Goal: Task Accomplishment & Management: Complete application form

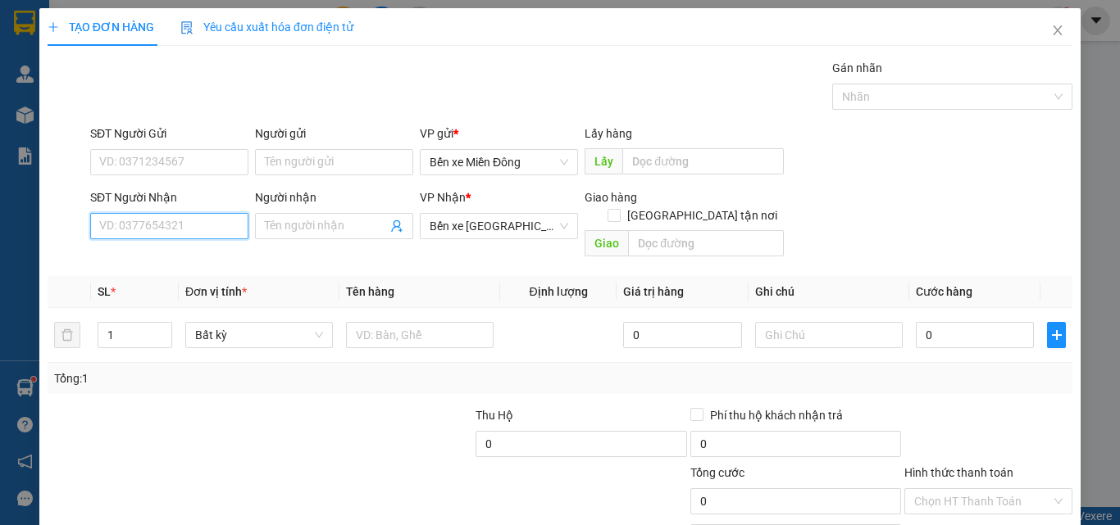
click at [195, 223] on input "SĐT Người Nhận" at bounding box center [169, 226] width 158 height 26
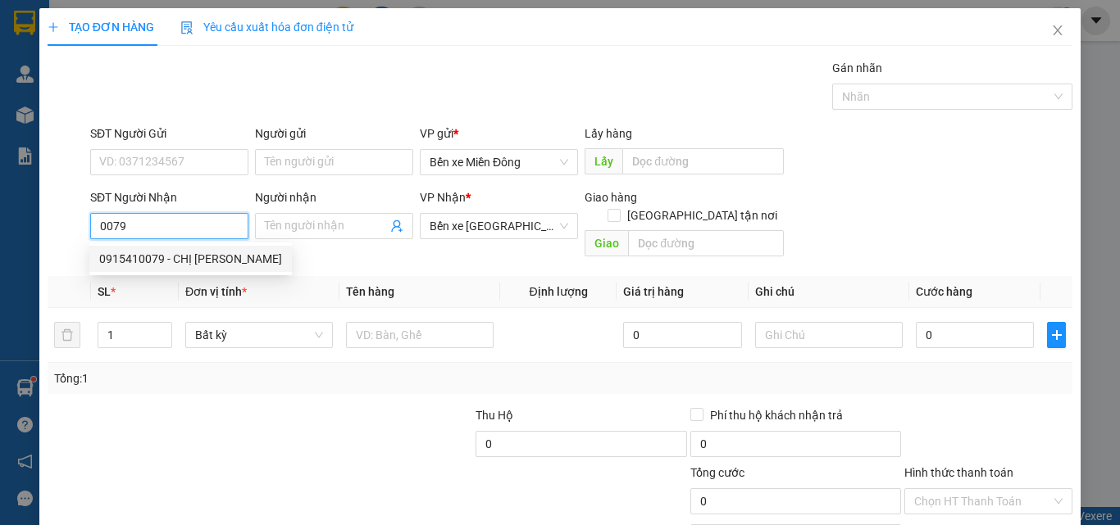
click at [159, 253] on div "0915410079 - CHỊ [PERSON_NAME]" at bounding box center [190, 259] width 183 height 18
type input "0915410079"
type input "CHỊ [PERSON_NAME]"
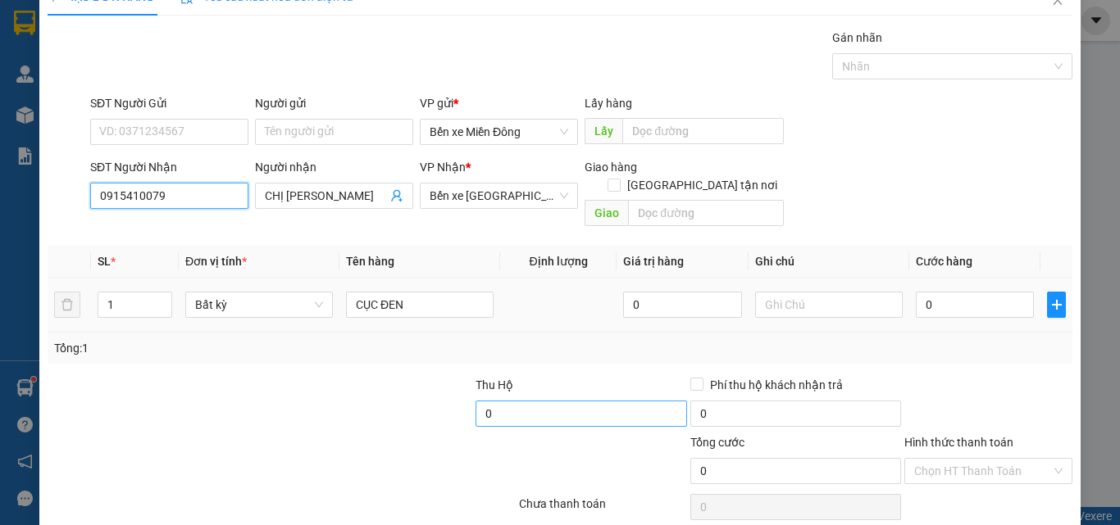
scroll to position [81, 0]
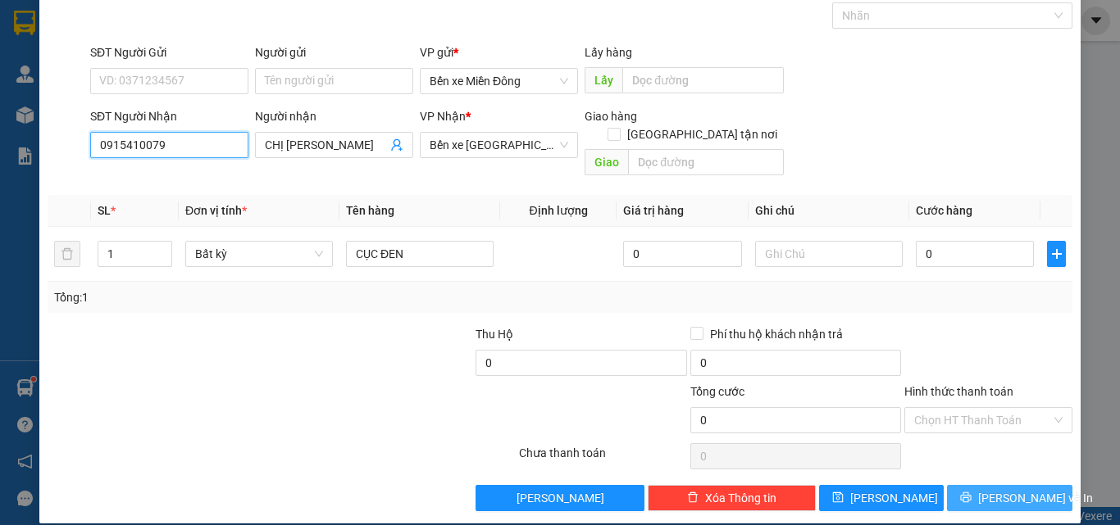
type input "0915410079"
click at [1025, 489] on span "[PERSON_NAME] và In" at bounding box center [1035, 498] width 115 height 18
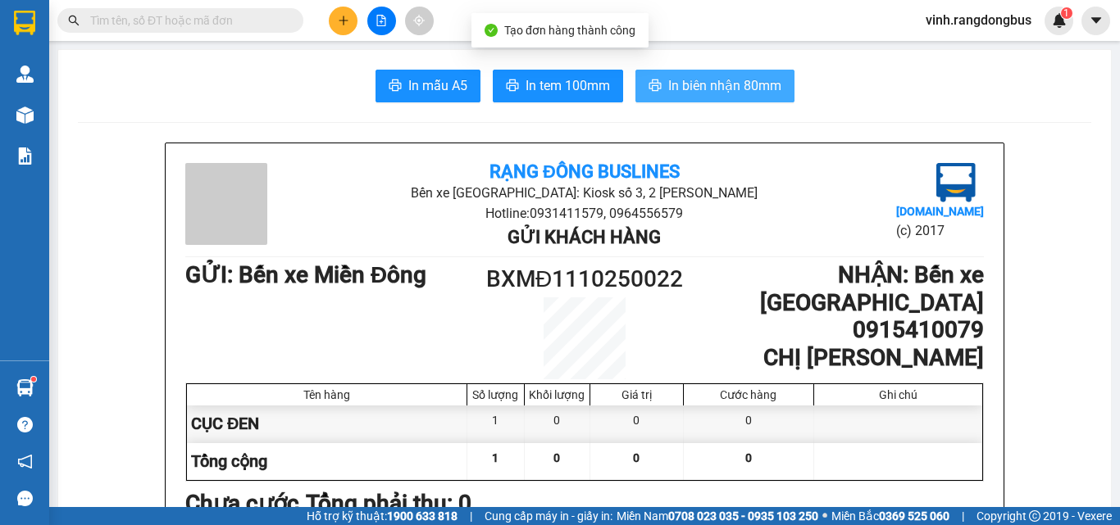
click at [716, 76] on span "In biên nhận 80mm" at bounding box center [724, 85] width 113 height 20
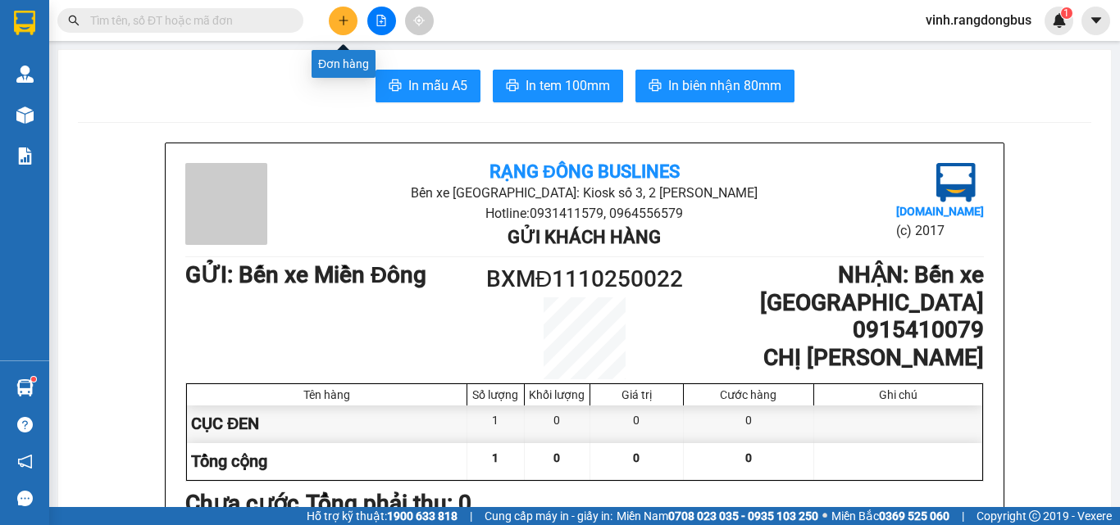
click at [351, 25] on button at bounding box center [343, 21] width 29 height 29
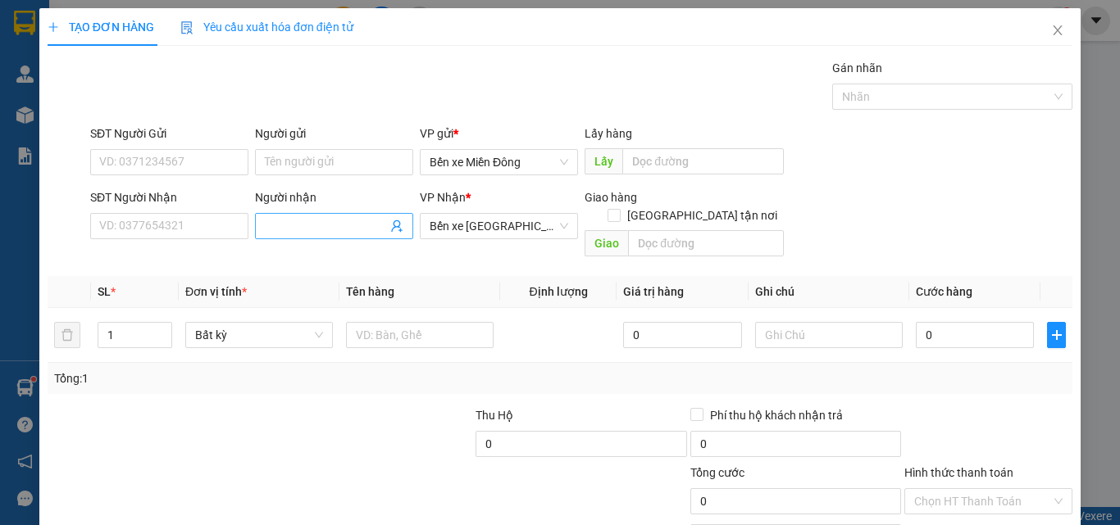
click at [336, 219] on input "Người nhận" at bounding box center [326, 226] width 122 height 18
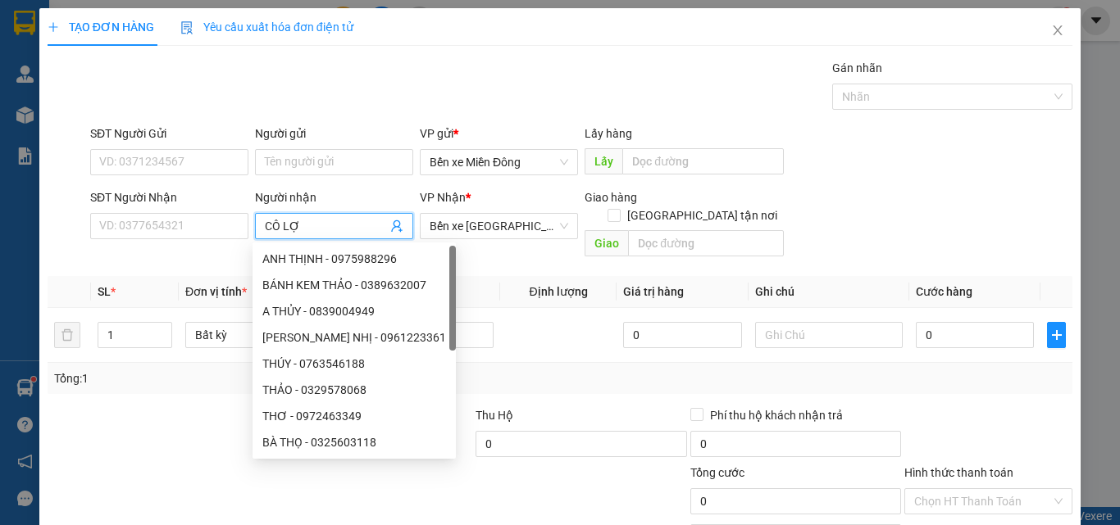
type input "CÔ LỢI"
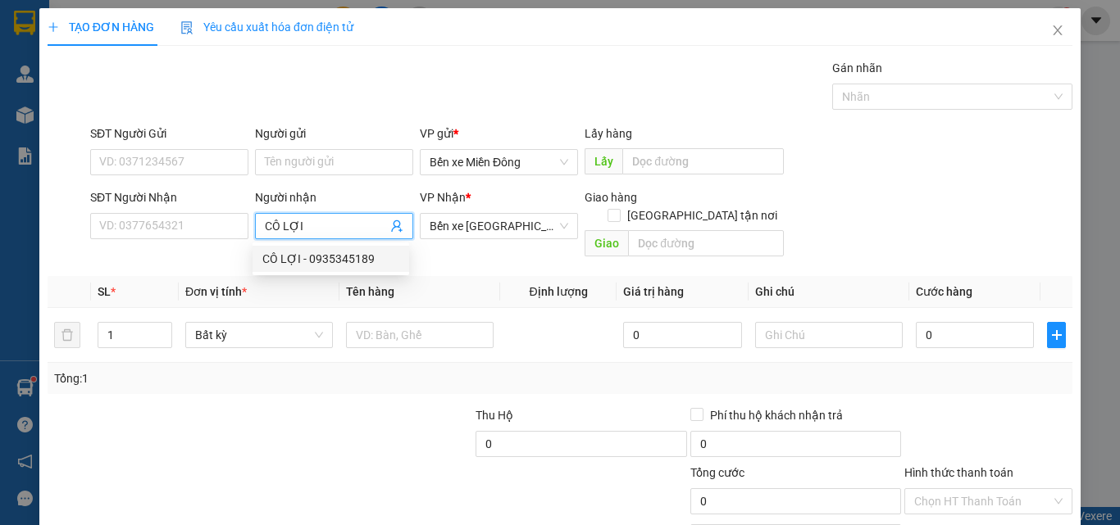
click at [309, 255] on div "CÔ LỢI - 0935345189" at bounding box center [330, 259] width 137 height 18
type input "0935345189"
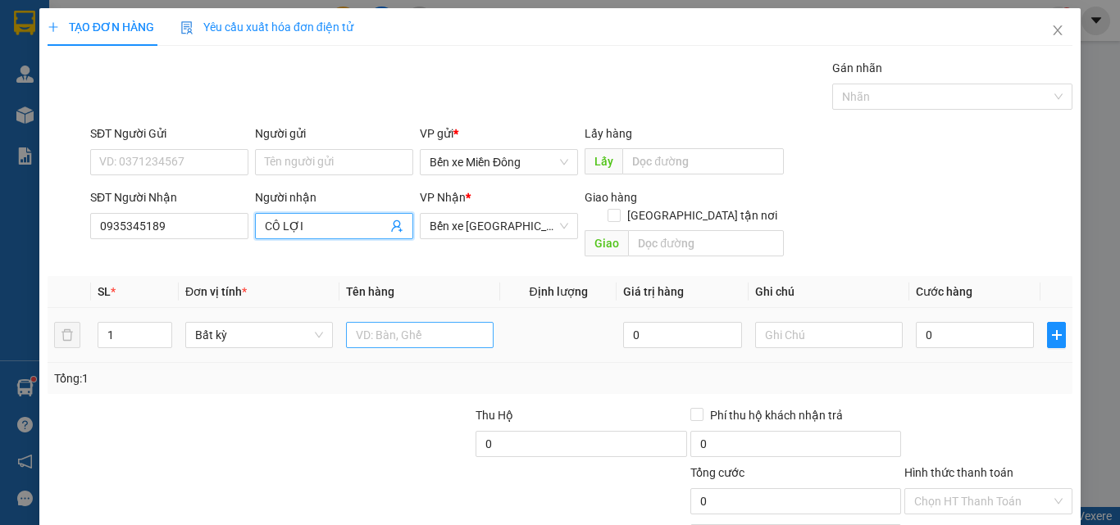
type input "CÔ LỢI"
click at [442, 322] on input "text" at bounding box center [420, 335] width 148 height 26
type input "CỤC ĐEN"
drag, startPoint x: 330, startPoint y: 422, endPoint x: 396, endPoint y: 387, distance: 74.4
click at [335, 418] on div at bounding box center [367, 435] width 214 height 57
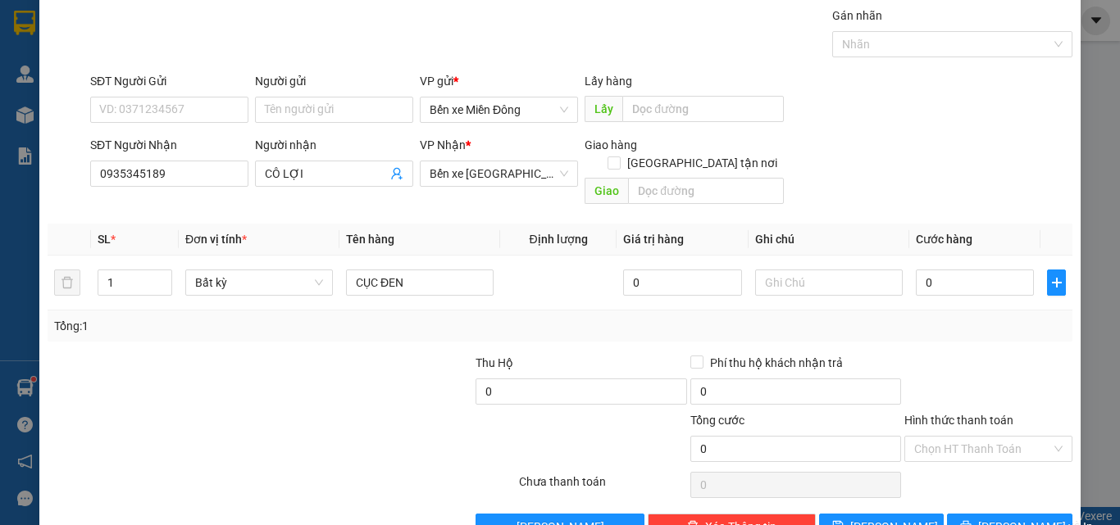
scroll to position [81, 0]
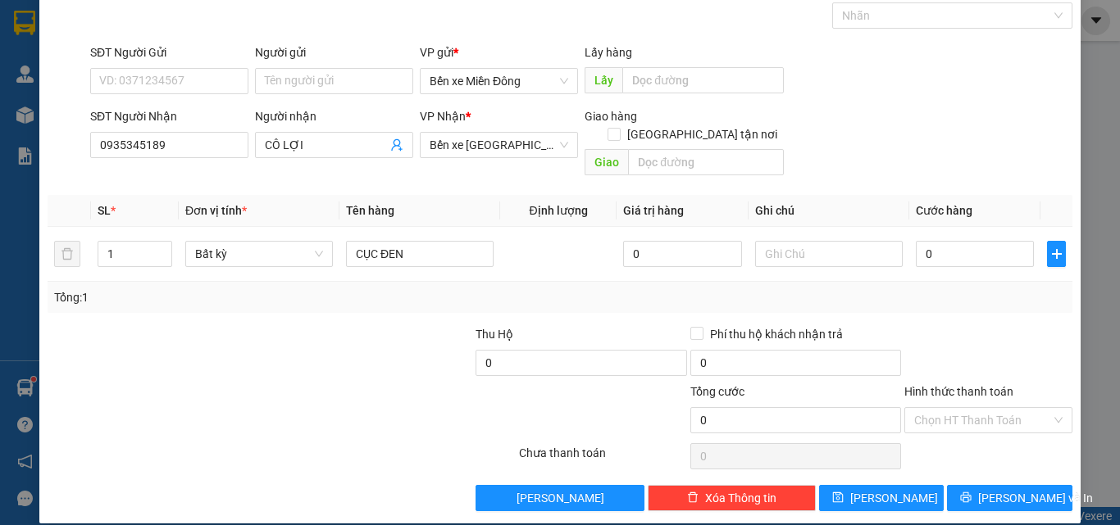
click at [944, 289] on div "Tổng: 1" at bounding box center [560, 298] width 1012 height 18
click at [984, 244] on input "0" at bounding box center [975, 254] width 118 height 26
type input "6"
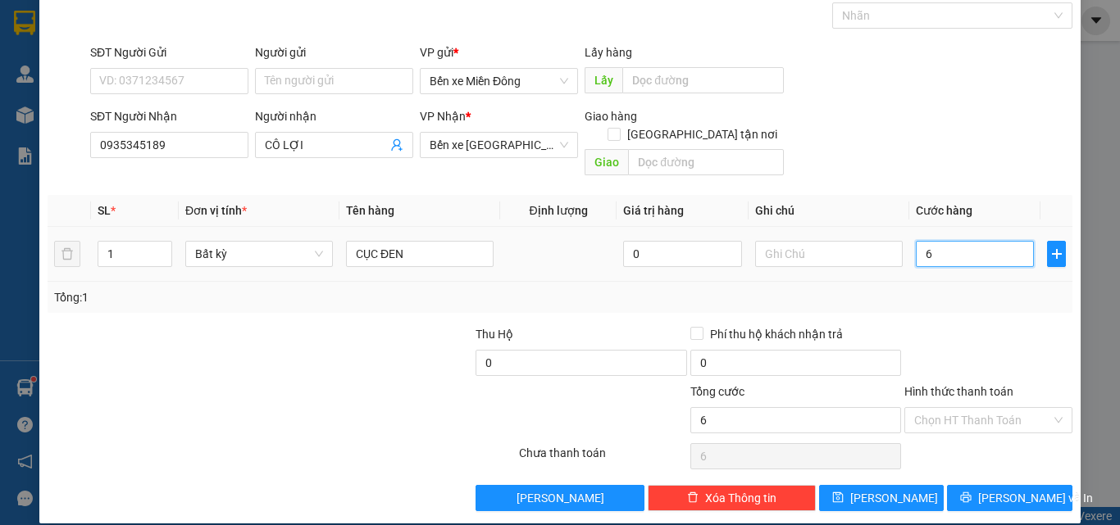
type input "60"
type input "60.000"
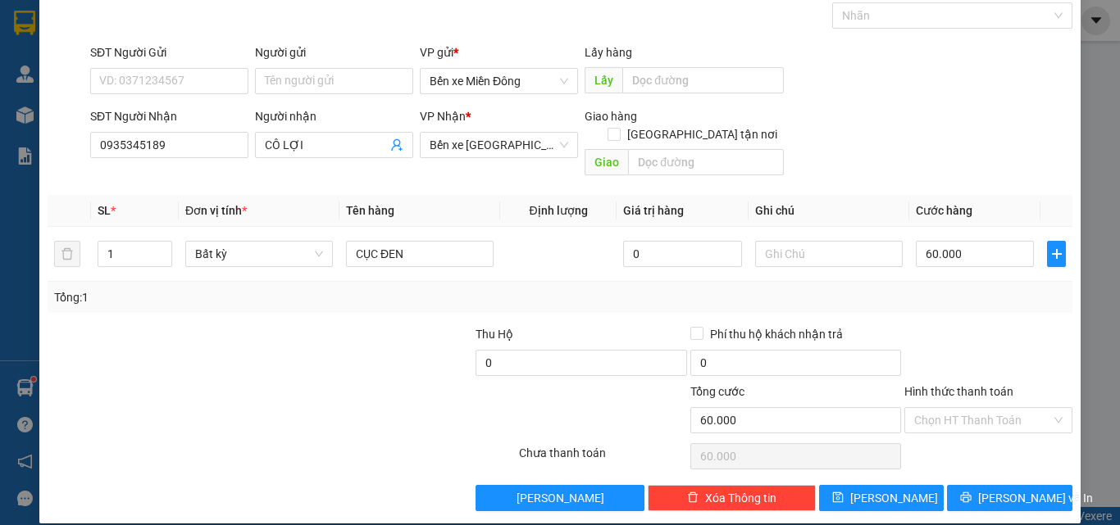
click at [977, 289] on div "Tổng: 1" at bounding box center [560, 298] width 1012 height 18
click at [934, 408] on input "Hình thức thanh toán" at bounding box center [982, 420] width 137 height 25
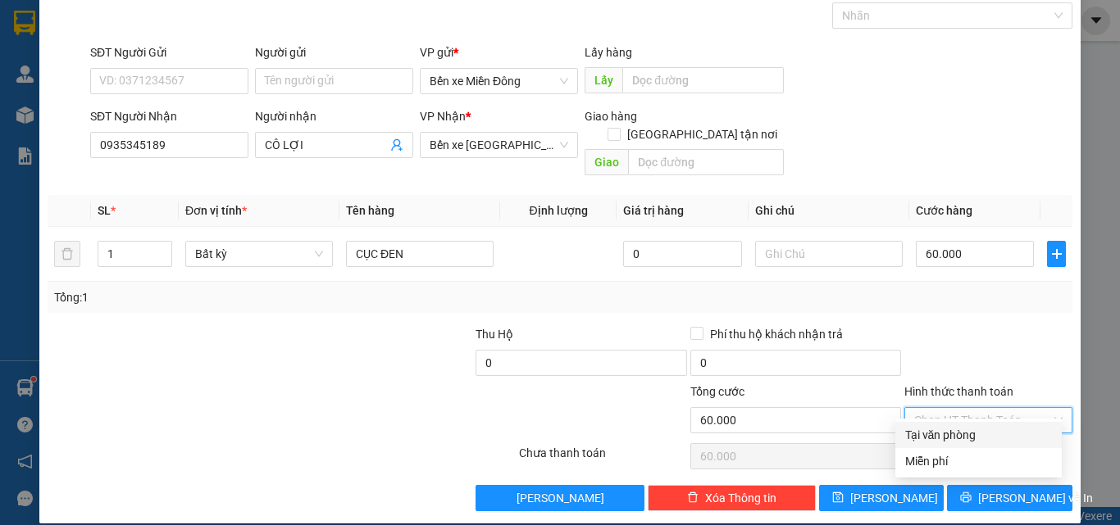
click at [916, 437] on div "Tại văn phòng" at bounding box center [978, 435] width 147 height 18
type input "0"
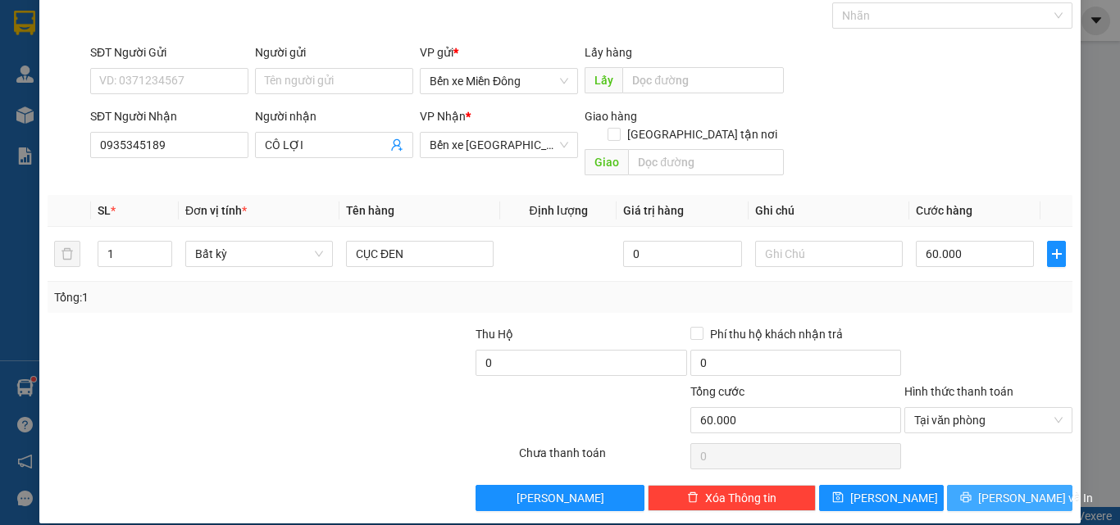
click at [998, 489] on span "[PERSON_NAME] và In" at bounding box center [1035, 498] width 115 height 18
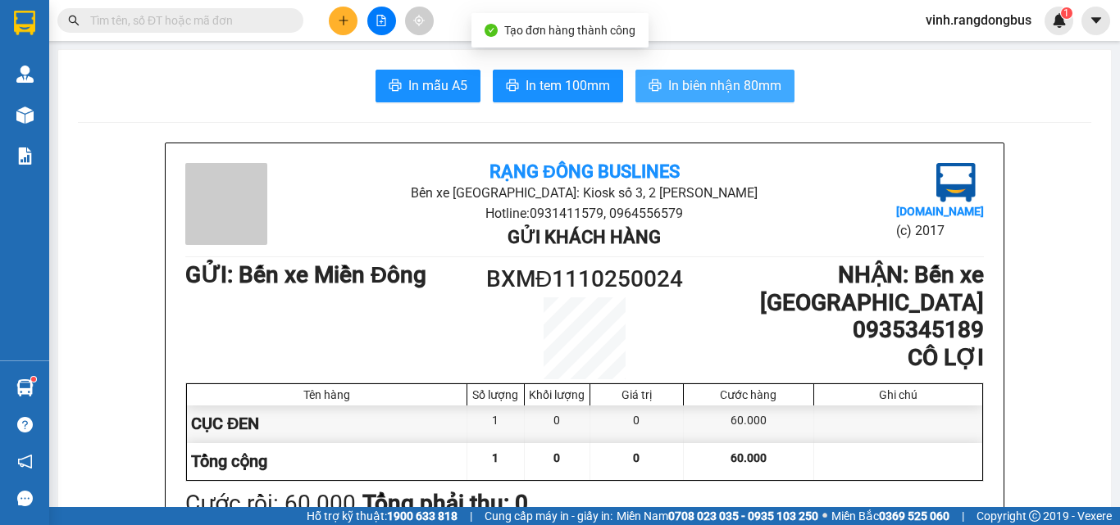
drag, startPoint x: 666, startPoint y: 95, endPoint x: 664, endPoint y: 74, distance: 21.4
click at [668, 93] on span "In biên nhận 80mm" at bounding box center [724, 85] width 113 height 20
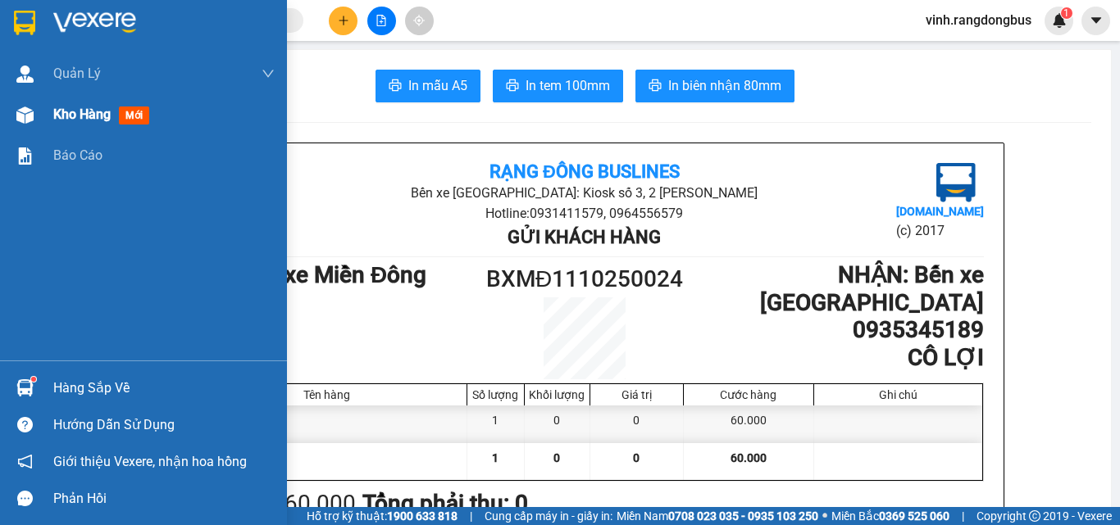
click at [37, 115] on div at bounding box center [25, 115] width 29 height 29
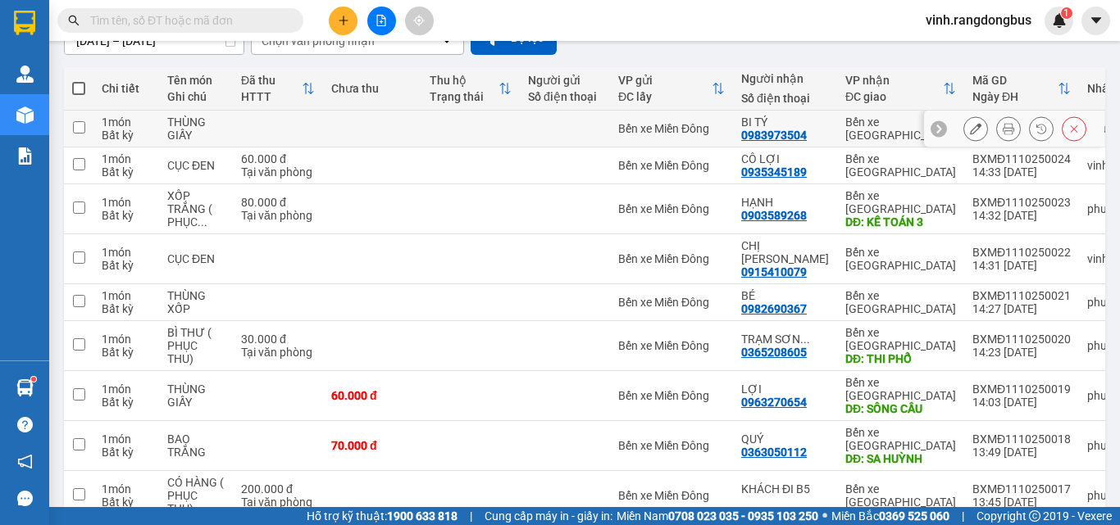
scroll to position [246, 0]
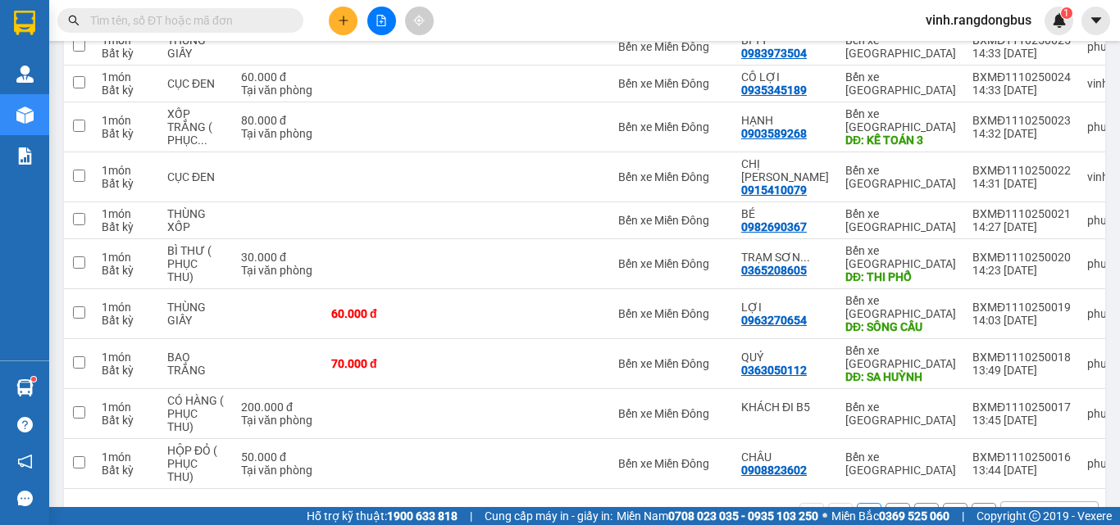
click at [885, 503] on button "2" at bounding box center [897, 515] width 25 height 25
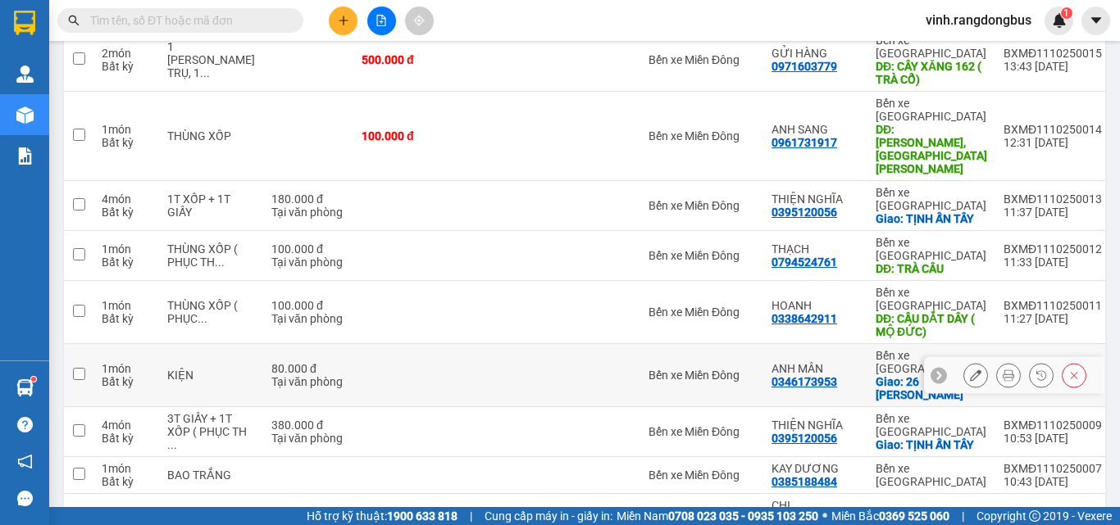
scroll to position [164, 0]
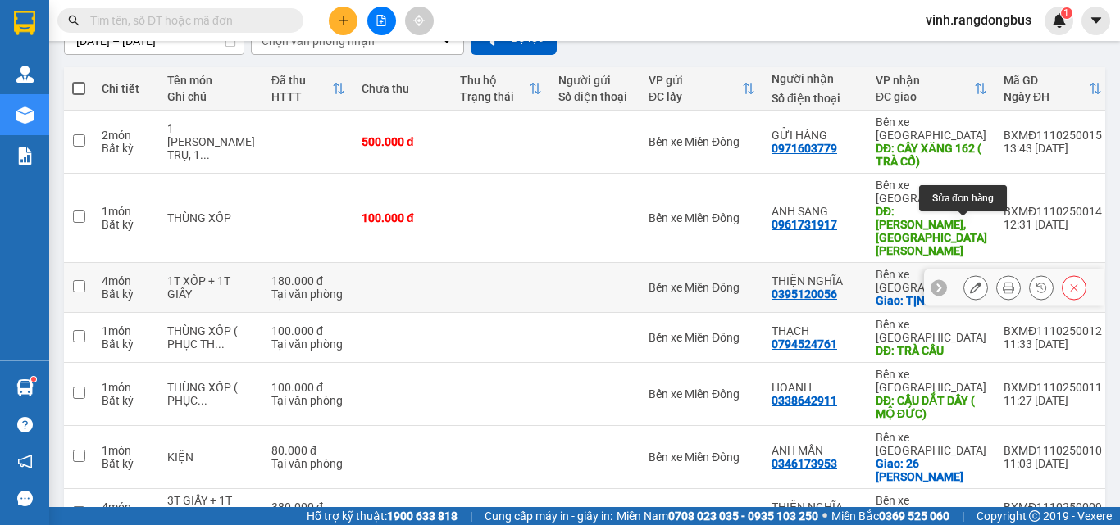
click at [970, 282] on icon at bounding box center [975, 287] width 11 height 11
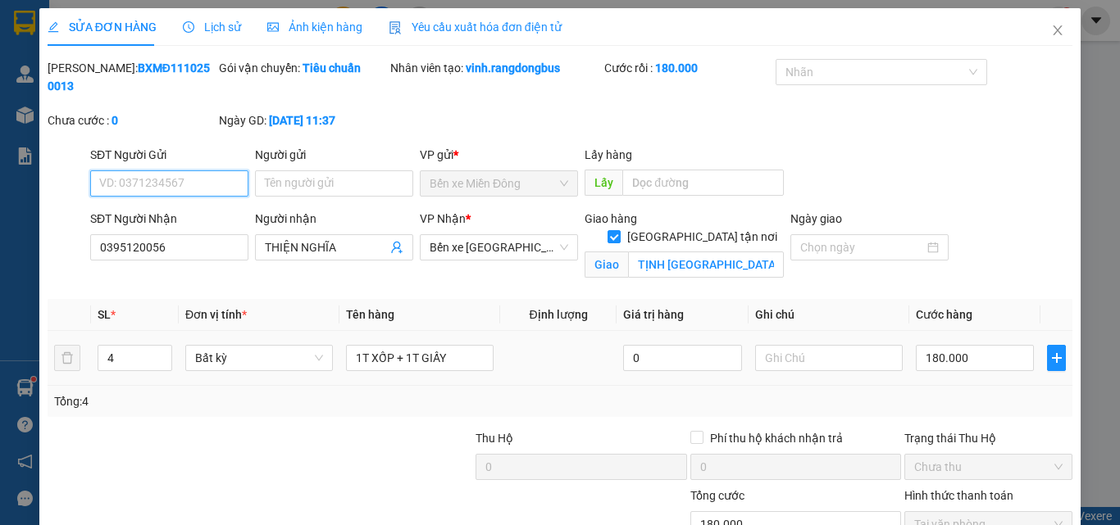
type input "0395120056"
type input "THIỆN NGHĨA"
checkbox input "true"
type input "TỊNH [GEOGRAPHIC_DATA]"
type input "0"
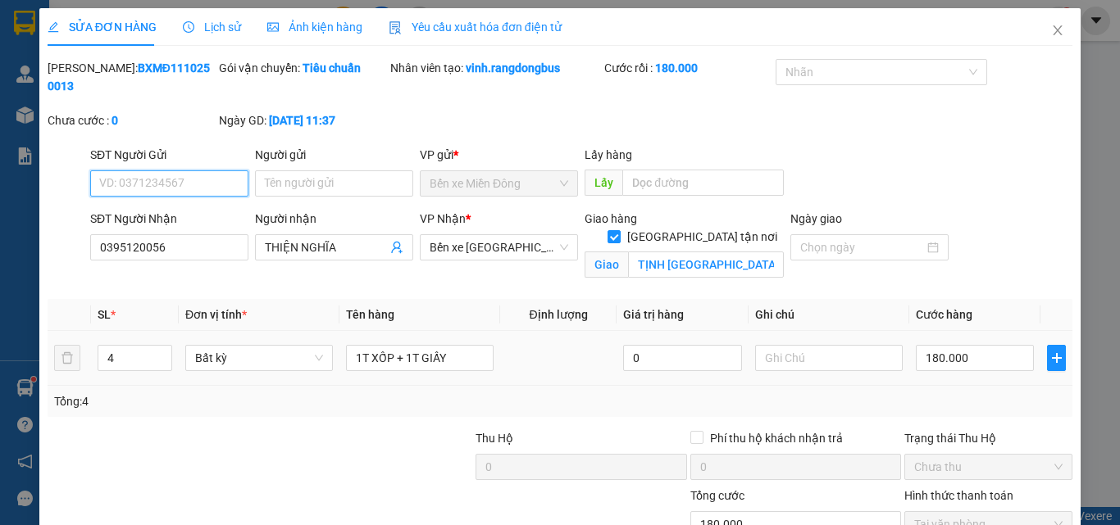
type input "180.000"
click at [159, 359] on span "down" at bounding box center [163, 364] width 10 height 10
type input "2"
click at [159, 359] on span "down" at bounding box center [163, 364] width 10 height 10
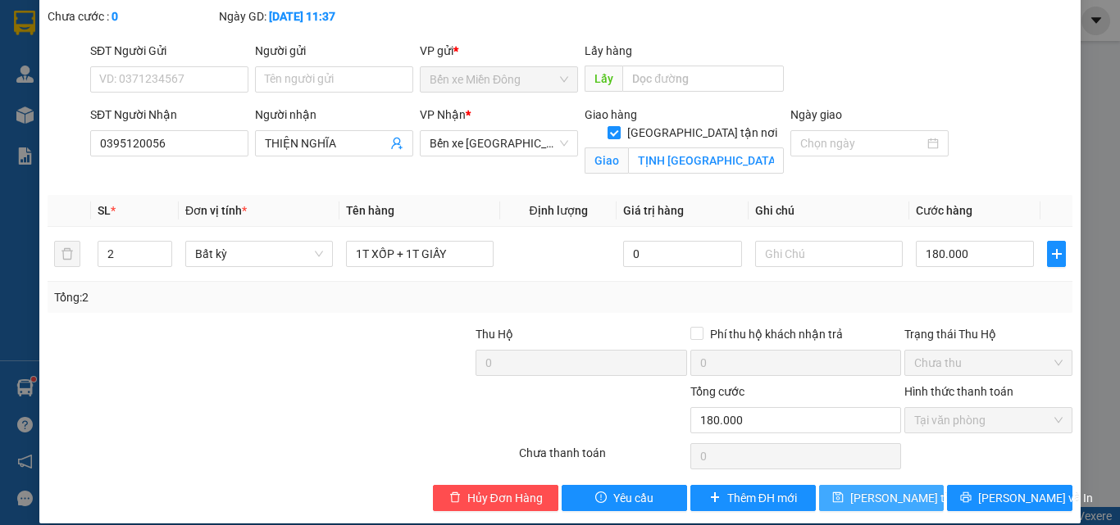
click at [852, 489] on span "[PERSON_NAME] thay đổi" at bounding box center [915, 498] width 131 height 18
